Goal: Transaction & Acquisition: Purchase product/service

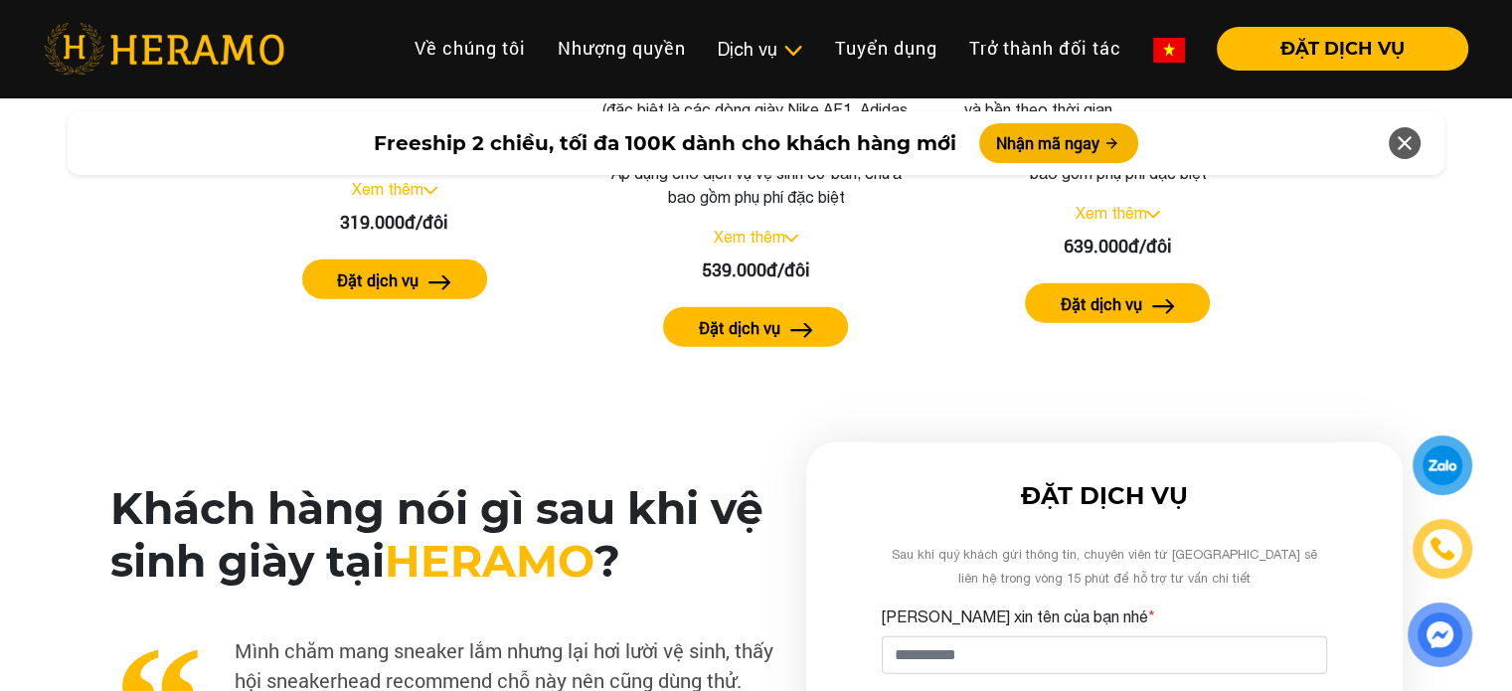
scroll to position [4474, 0]
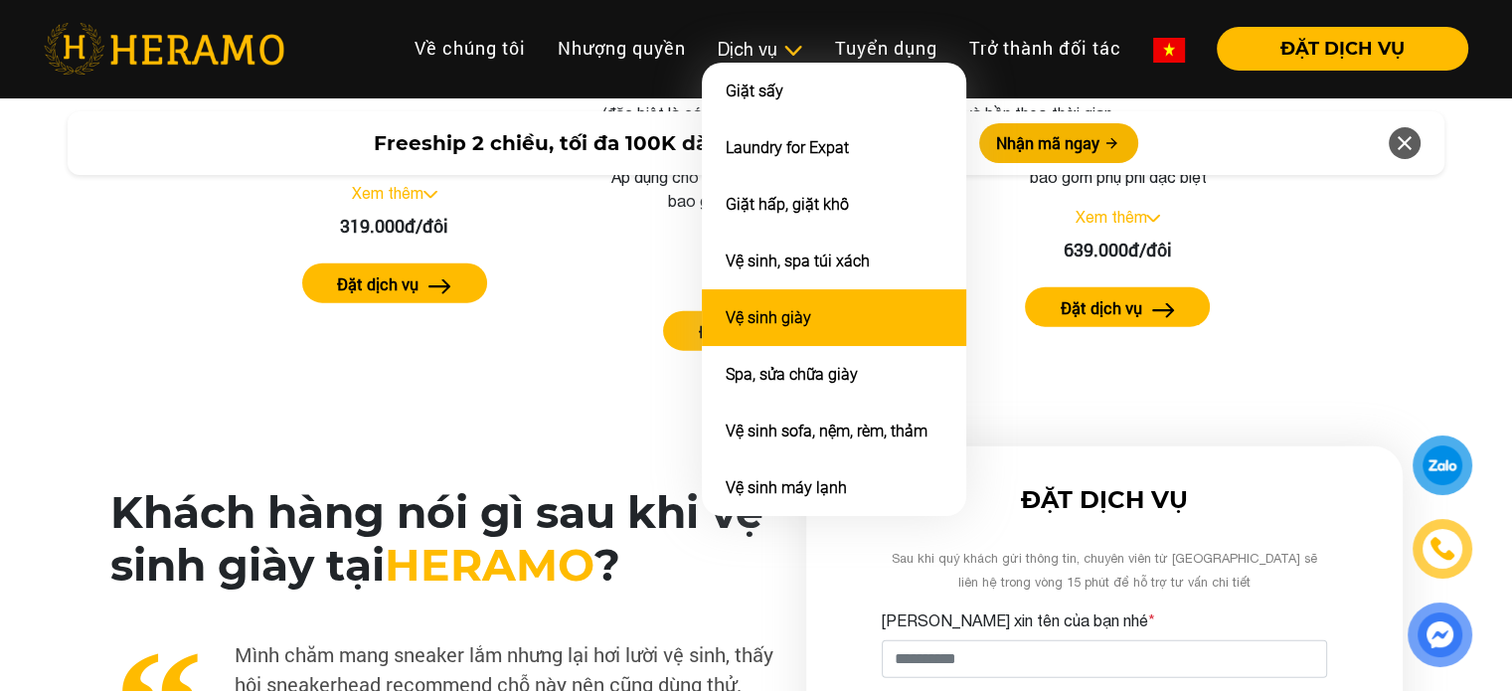
click at [742, 314] on link "Vệ sinh giày" at bounding box center [768, 317] width 85 height 19
click at [741, 314] on link "Vệ sinh giày" at bounding box center [768, 317] width 85 height 19
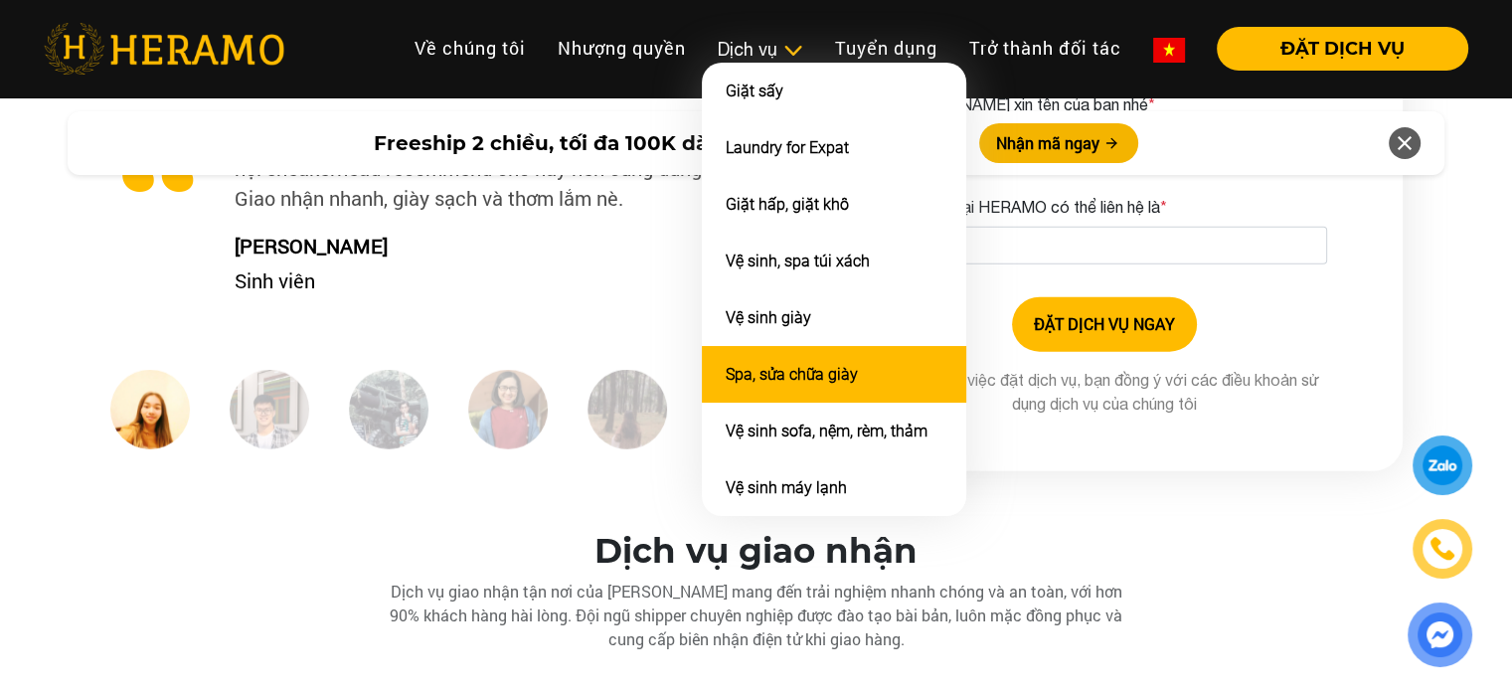
scroll to position [5070, 0]
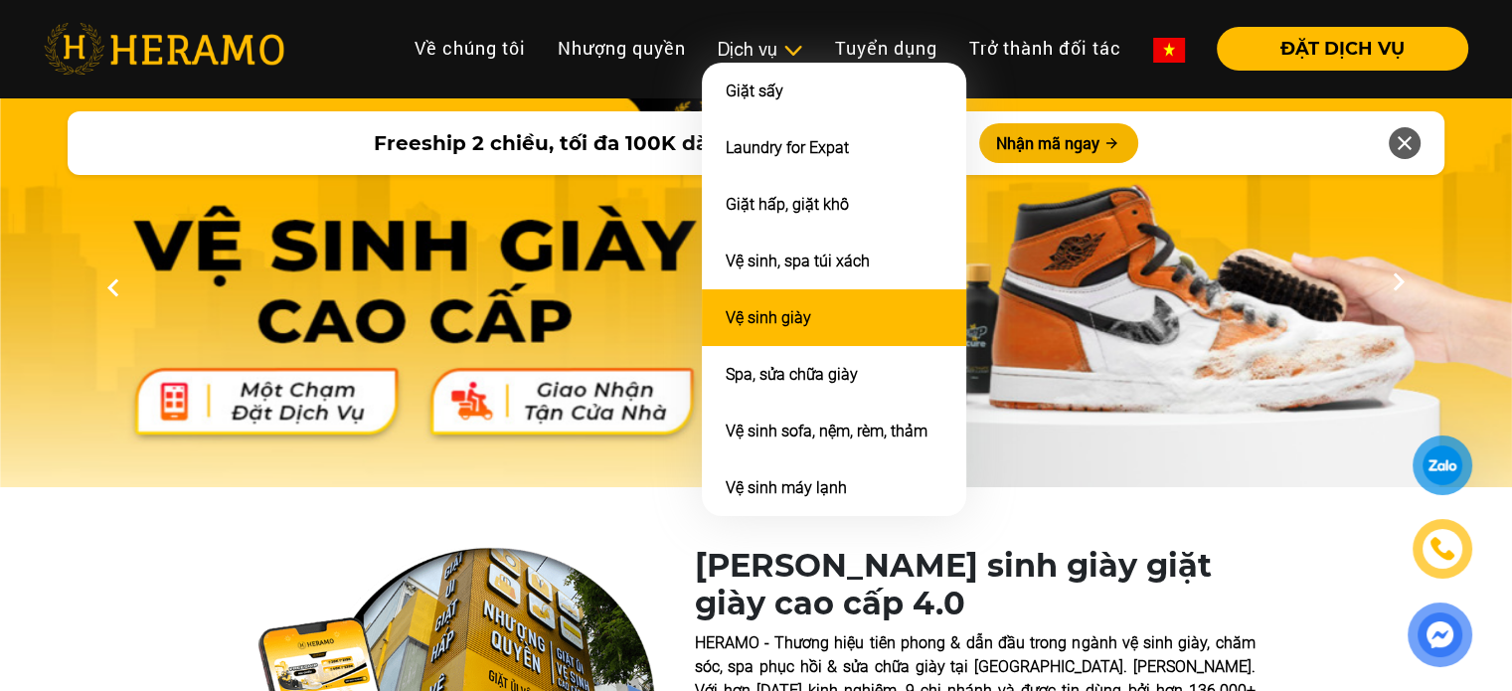
click at [752, 310] on link "Vệ sinh giày" at bounding box center [768, 317] width 85 height 19
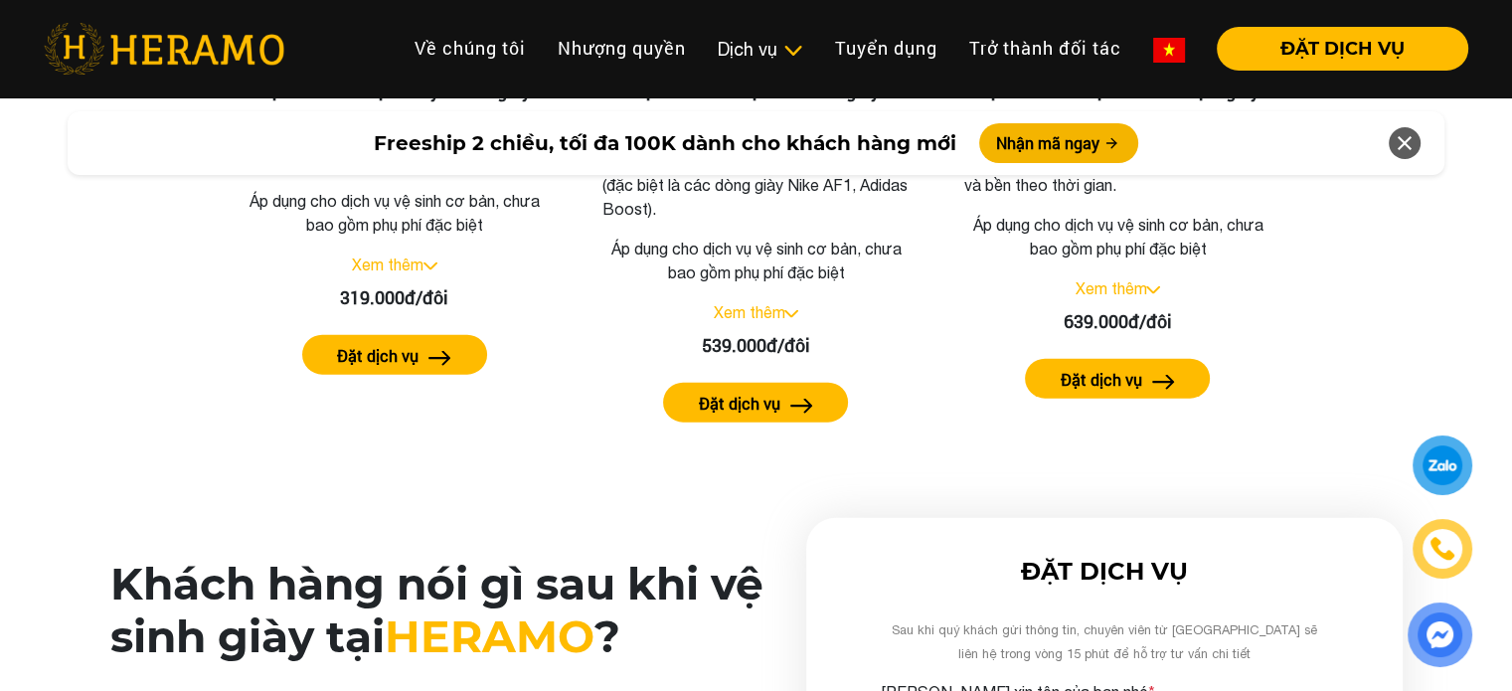
scroll to position [4772, 0]
